Goal: Check status: Check status

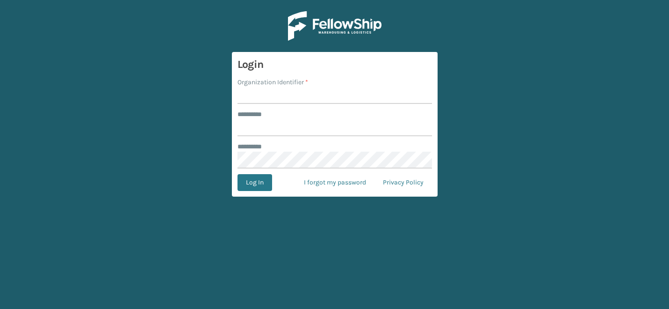
click at [271, 96] on input "Organization Identifier *" at bounding box center [334, 95] width 194 height 17
type input "CDD"
click at [283, 126] on input "******** *" at bounding box center [334, 127] width 194 height 17
type input "*******"
click at [250, 184] on button "Log In" at bounding box center [254, 182] width 35 height 17
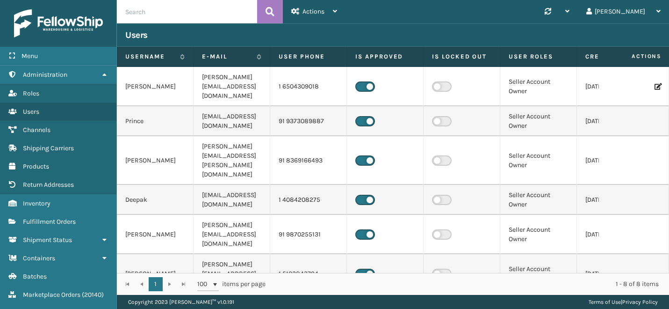
click at [158, 23] on div "Users" at bounding box center [393, 34] width 552 height 23
click at [158, 16] on input "text" at bounding box center [187, 11] width 140 height 23
paste input "17124"
type input "17124"
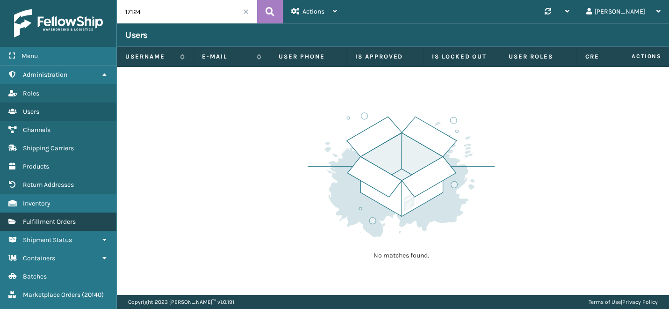
click at [58, 221] on span "Fulfillment Orders" at bounding box center [49, 221] width 53 height 8
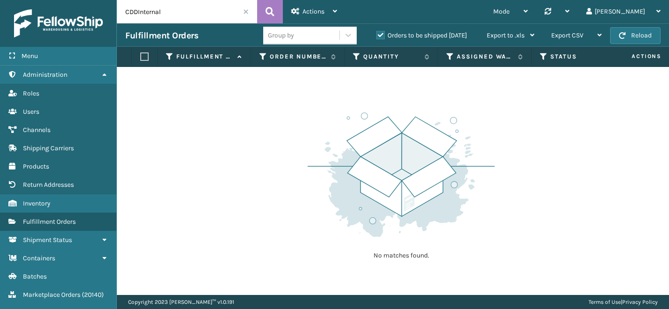
click at [158, 10] on input "CDDInternal" at bounding box center [187, 11] width 140 height 23
paste input "17124"
type input "17124"
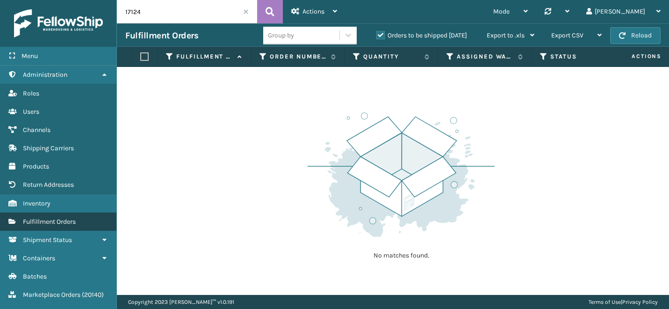
click at [61, 220] on span "Fulfillment Orders" at bounding box center [49, 221] width 53 height 8
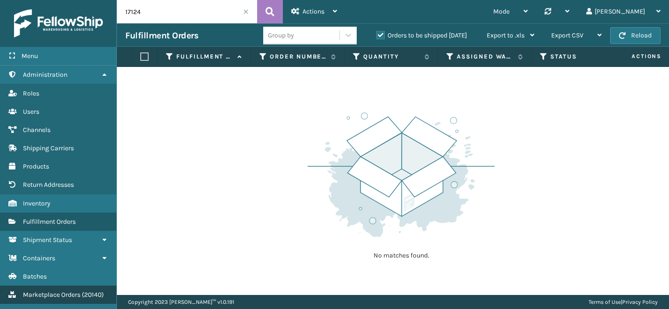
click at [69, 291] on span "Marketplace Orders" at bounding box center [51, 294] width 57 height 8
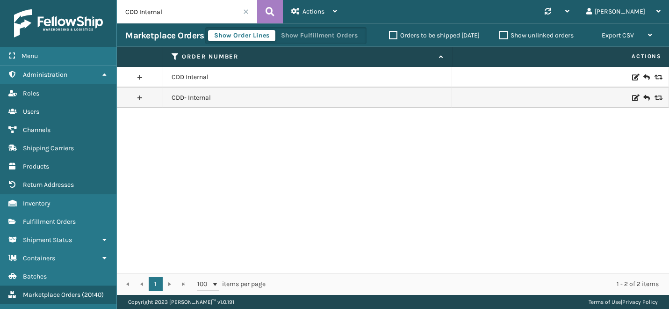
click at [158, 14] on input "CDD Internal" at bounding box center [187, 11] width 140 height 23
paste input "17124"
type input "17124"
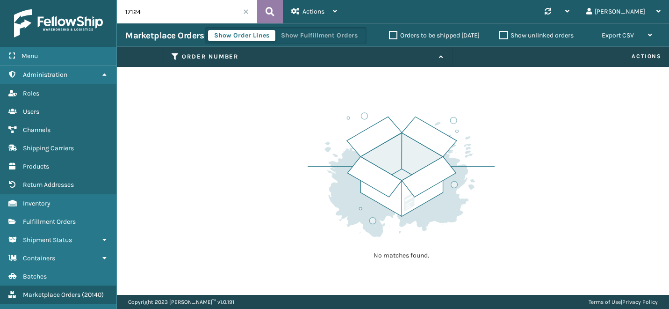
click at [276, 12] on button at bounding box center [270, 11] width 26 height 23
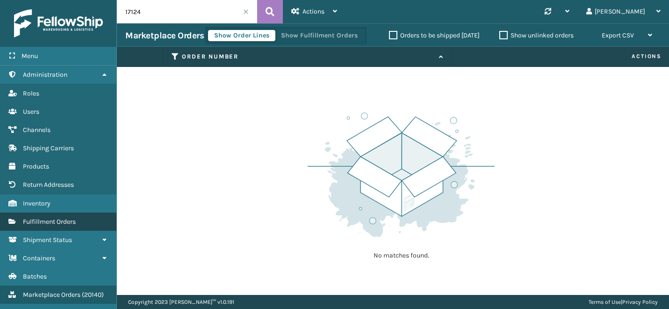
click at [57, 220] on span "Fulfillment Orders" at bounding box center [49, 221] width 53 height 8
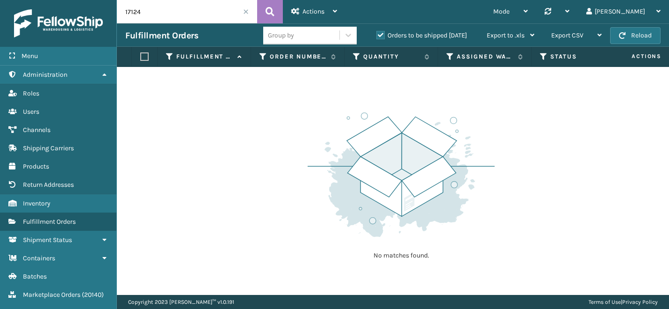
click at [247, 11] on span at bounding box center [246, 12] width 6 height 6
click at [271, 13] on icon at bounding box center [270, 12] width 9 height 14
click at [383, 35] on label "Orders to be shipped today" at bounding box center [421, 35] width 91 height 8
click at [377, 35] on input "Orders to be shipped today" at bounding box center [376, 33] width 0 height 6
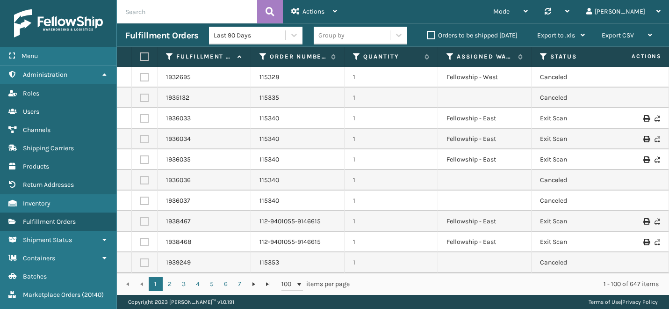
click at [190, 12] on input "text" at bounding box center [187, 11] width 140 height 23
paste input "17124"
type input "17124"
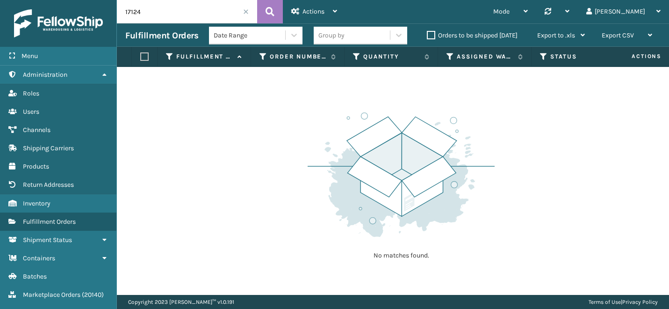
click at [246, 10] on span at bounding box center [246, 12] width 6 height 6
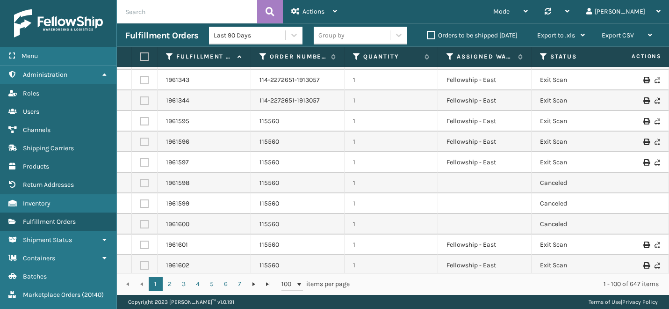
scroll to position [1851, 0]
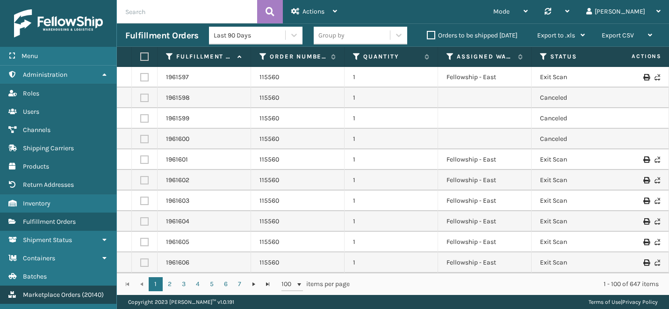
click at [50, 290] on span "Marketplace Orders" at bounding box center [51, 294] width 57 height 8
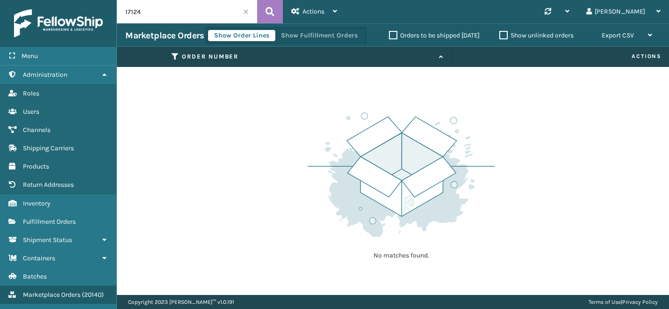
click at [244, 9] on span at bounding box center [246, 12] width 6 height 6
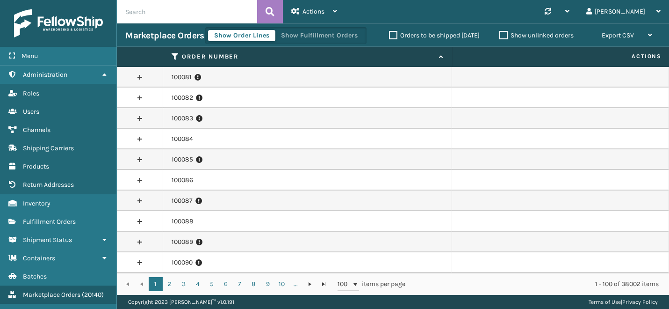
scroll to position [1851, 0]
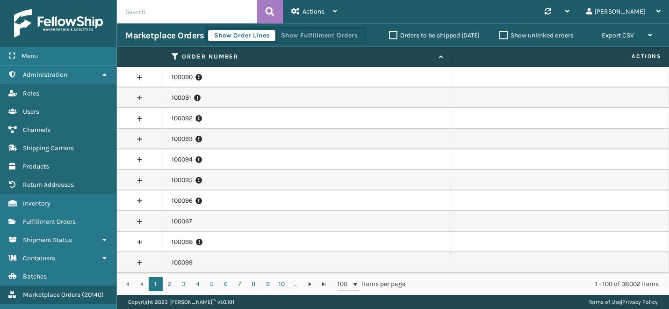
click at [171, 13] on input "text" at bounding box center [187, 11] width 140 height 23
paste input "117124"
type input "117124"
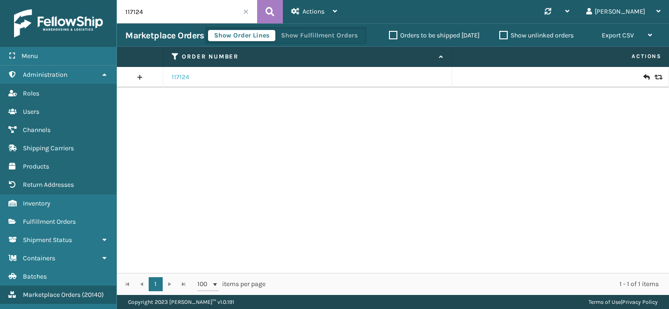
click at [181, 79] on link "117124" at bounding box center [181, 76] width 18 height 9
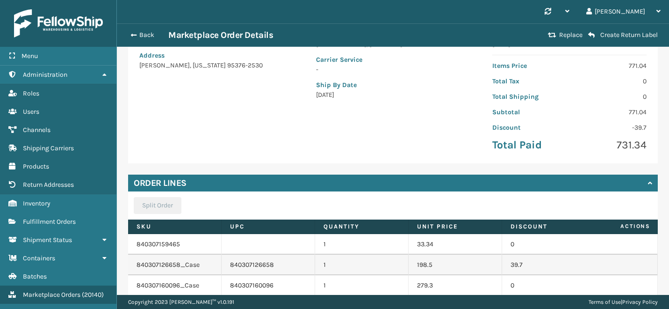
scroll to position [199, 0]
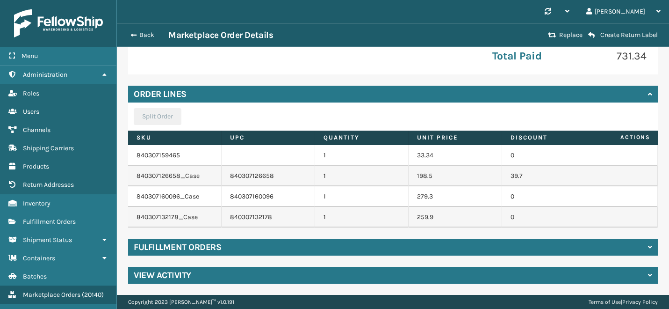
click at [236, 246] on div "Fulfillment Orders" at bounding box center [393, 246] width 530 height 17
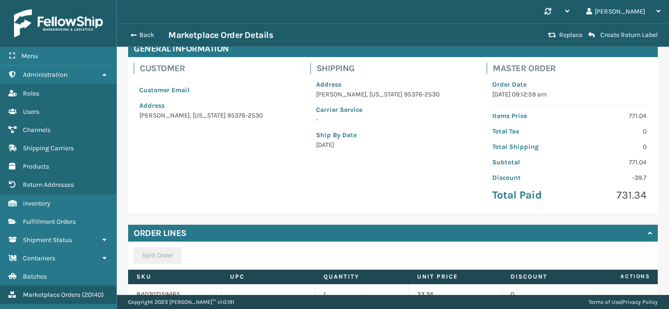
scroll to position [0, 0]
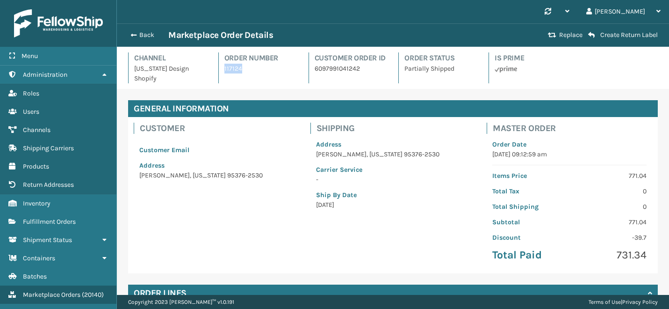
copy p "117124"
drag, startPoint x: 224, startPoint y: 70, endPoint x: 245, endPoint y: 70, distance: 21.0
click at [245, 70] on div "Order Number 117124" at bounding box center [257, 67] width 79 height 31
